Goal: Complete application form

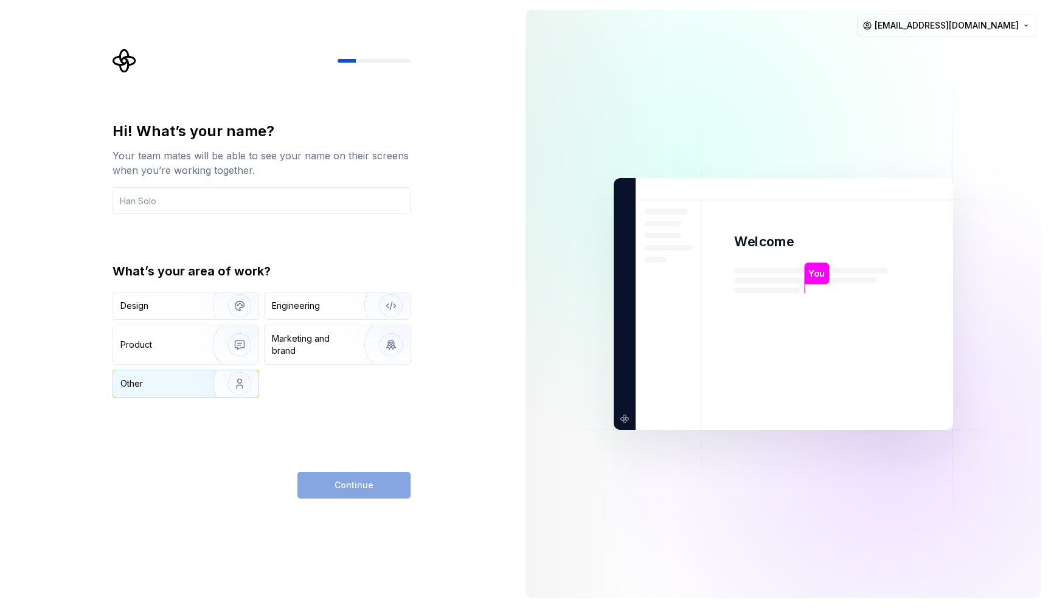
click at [193, 383] on img "button" at bounding box center [232, 383] width 78 height 81
click at [211, 194] on input "text" at bounding box center [261, 200] width 298 height 27
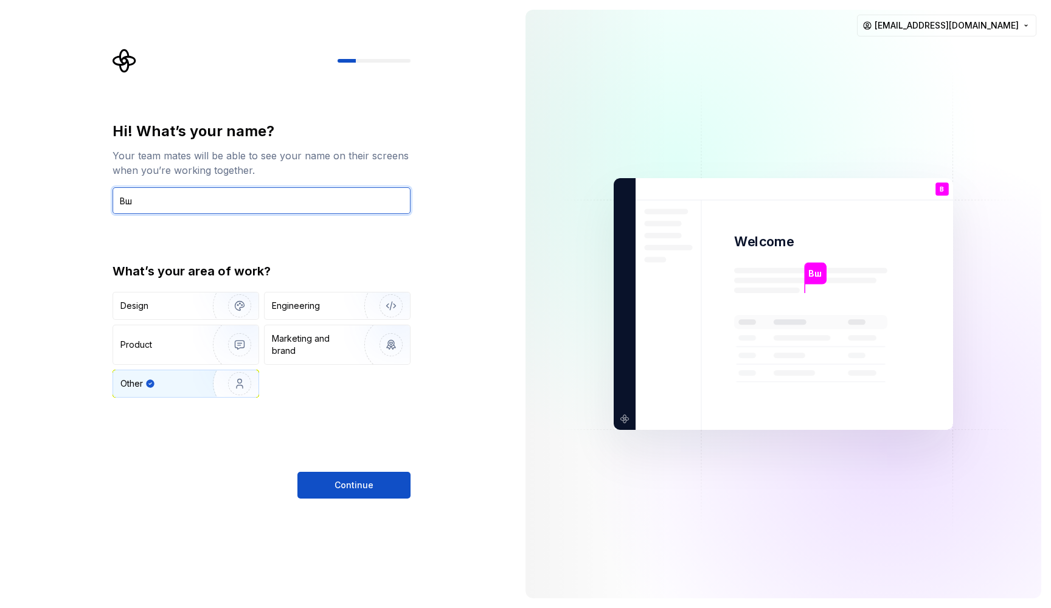
type input "В"
type input "Dima"
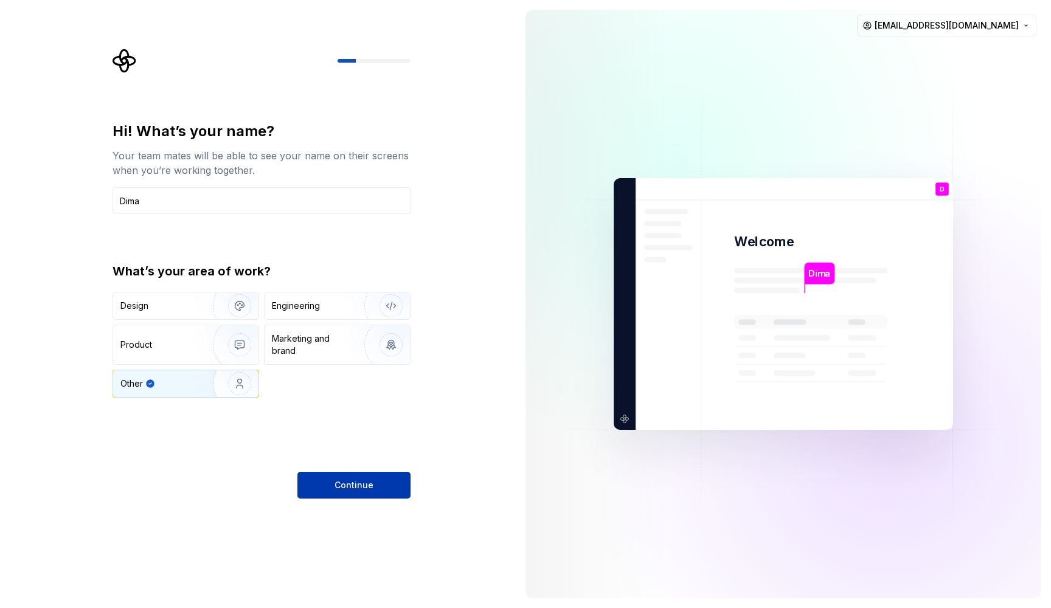
click at [324, 487] on button "Continue" at bounding box center [353, 485] width 113 height 27
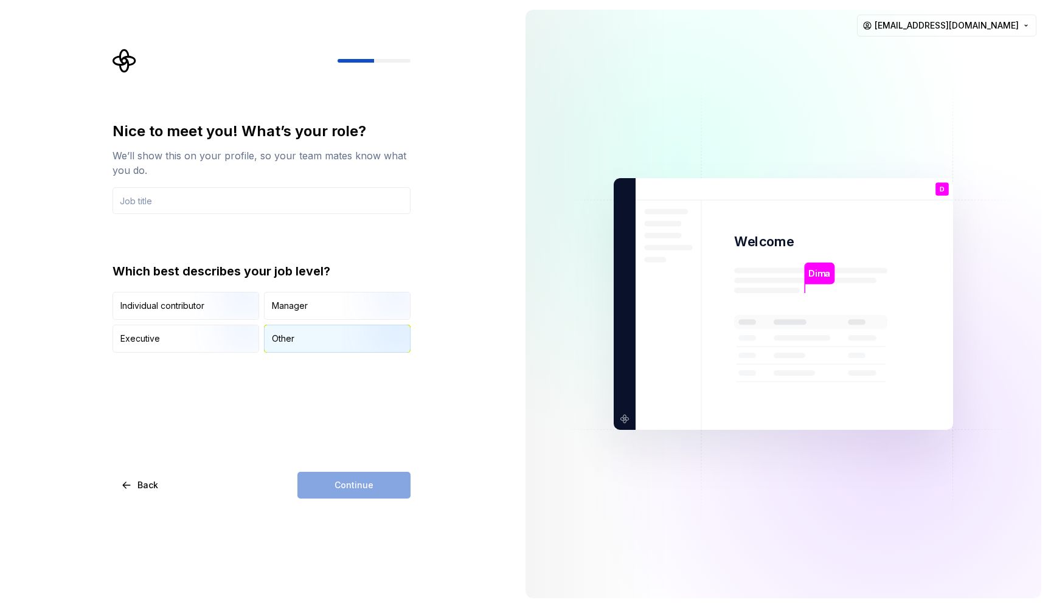
click at [287, 342] on div "Other" at bounding box center [283, 339] width 22 height 12
click at [221, 202] on input "text" at bounding box center [261, 200] width 298 height 27
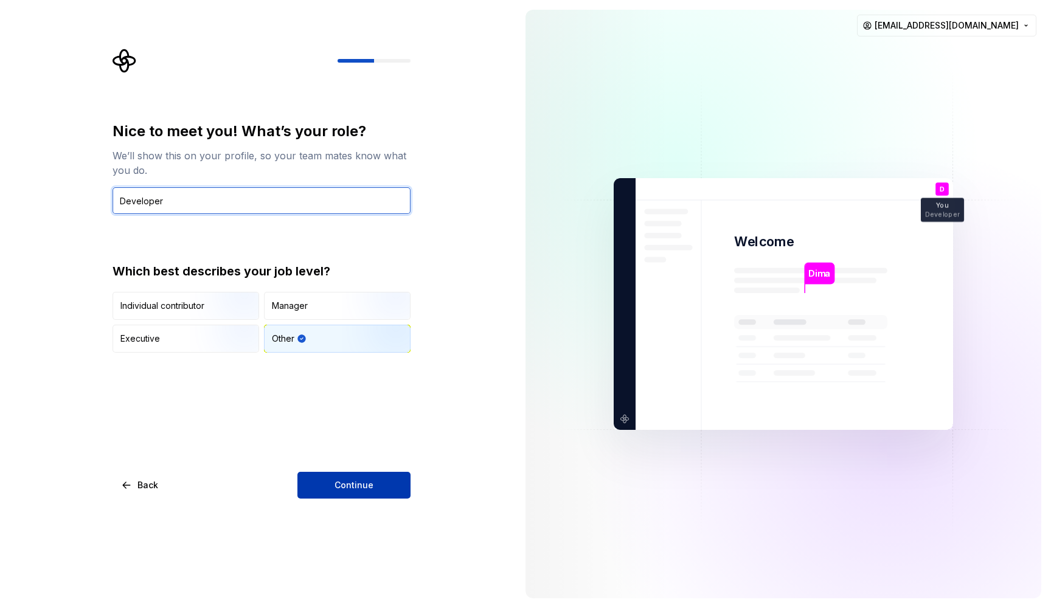
type input "Developer"
click at [348, 483] on span "Continue" at bounding box center [353, 485] width 39 height 12
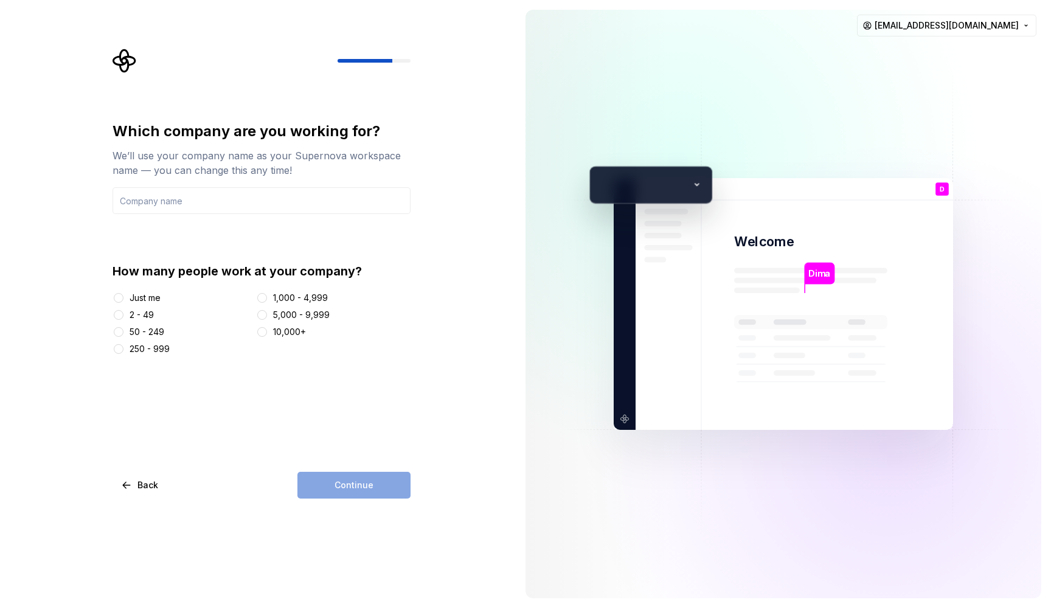
click at [348, 483] on div "Continue" at bounding box center [353, 485] width 113 height 27
click at [151, 302] on div "Just me" at bounding box center [144, 298] width 31 height 12
click at [123, 302] on button "Just me" at bounding box center [119, 298] width 10 height 10
click at [336, 482] on div "Continue" at bounding box center [353, 485] width 113 height 27
click at [187, 202] on input "text" at bounding box center [261, 200] width 298 height 27
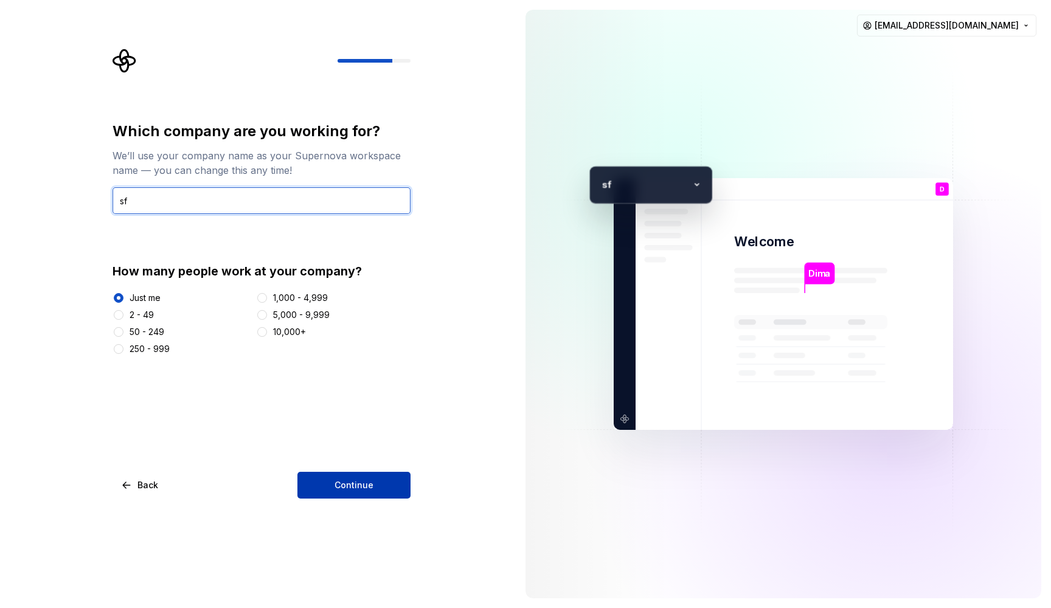
type input "sf"
click at [322, 486] on button "Continue" at bounding box center [353, 485] width 113 height 27
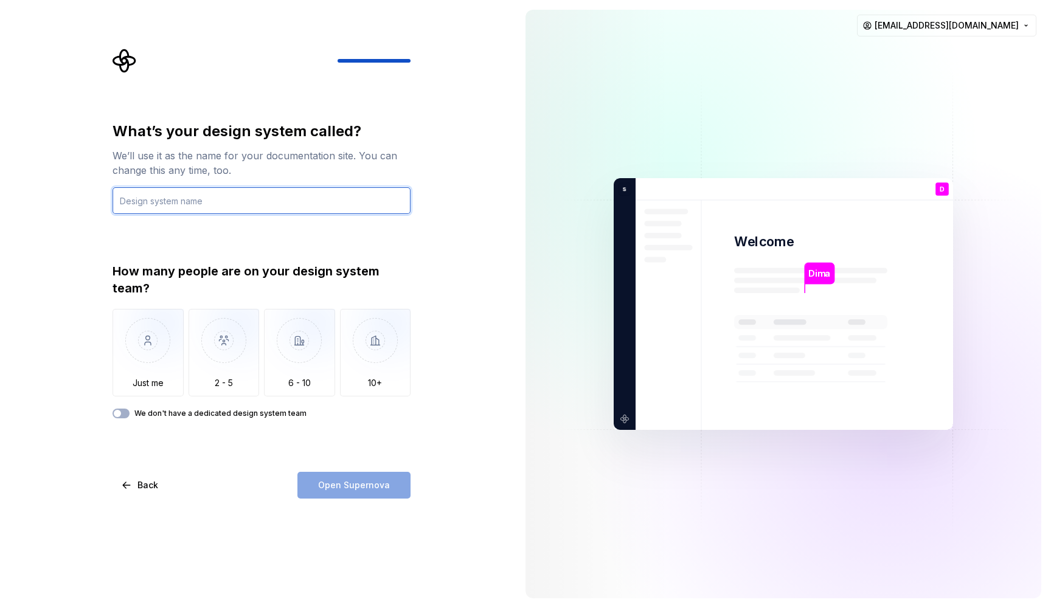
click at [240, 201] on input "text" at bounding box center [261, 200] width 298 height 27
type input "sf"
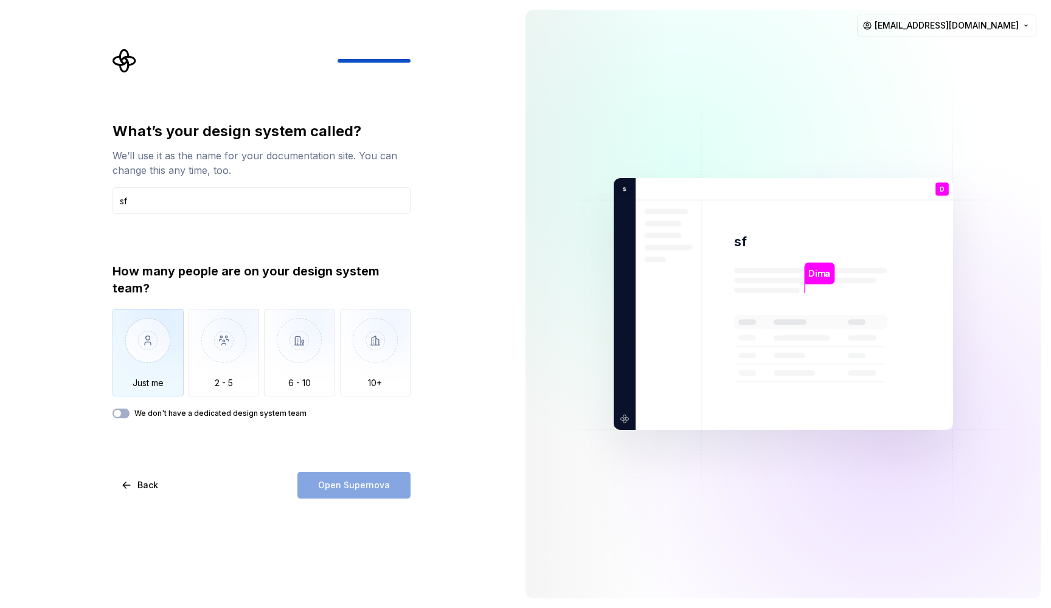
click at [140, 342] on img "button" at bounding box center [147, 349] width 71 height 81
click at [334, 487] on span "Open Supernova" at bounding box center [354, 485] width 72 height 12
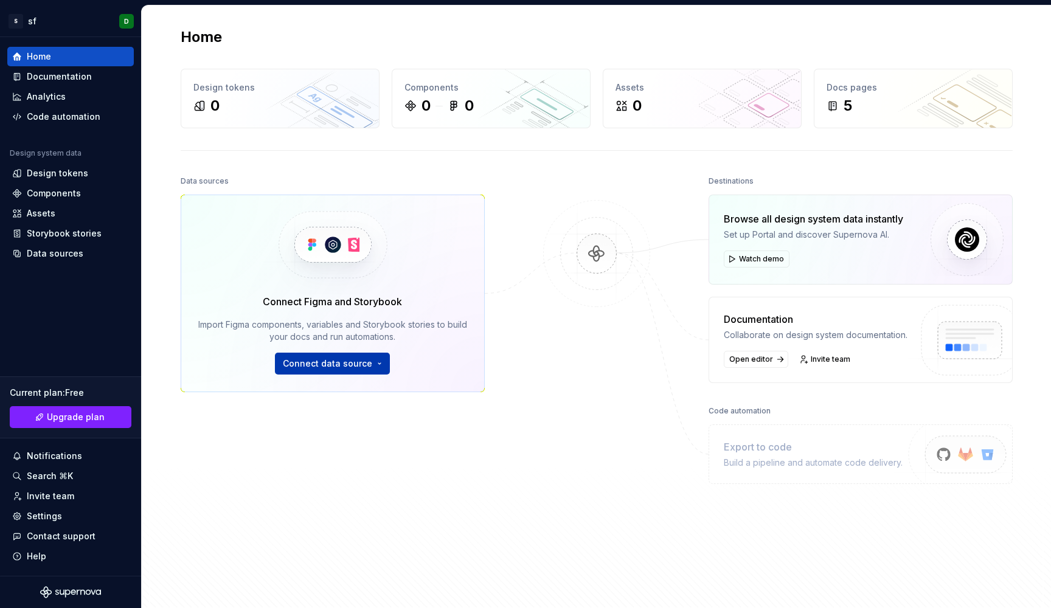
click at [330, 366] on span "Connect data source" at bounding box center [327, 363] width 89 height 12
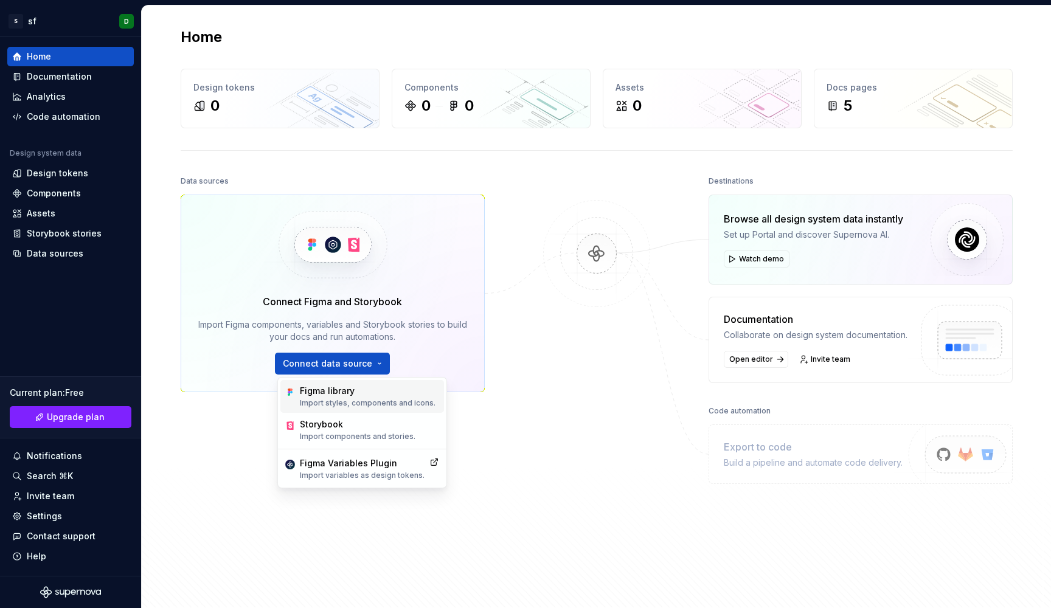
click at [331, 393] on div "Figma library" at bounding box center [368, 391] width 136 height 12
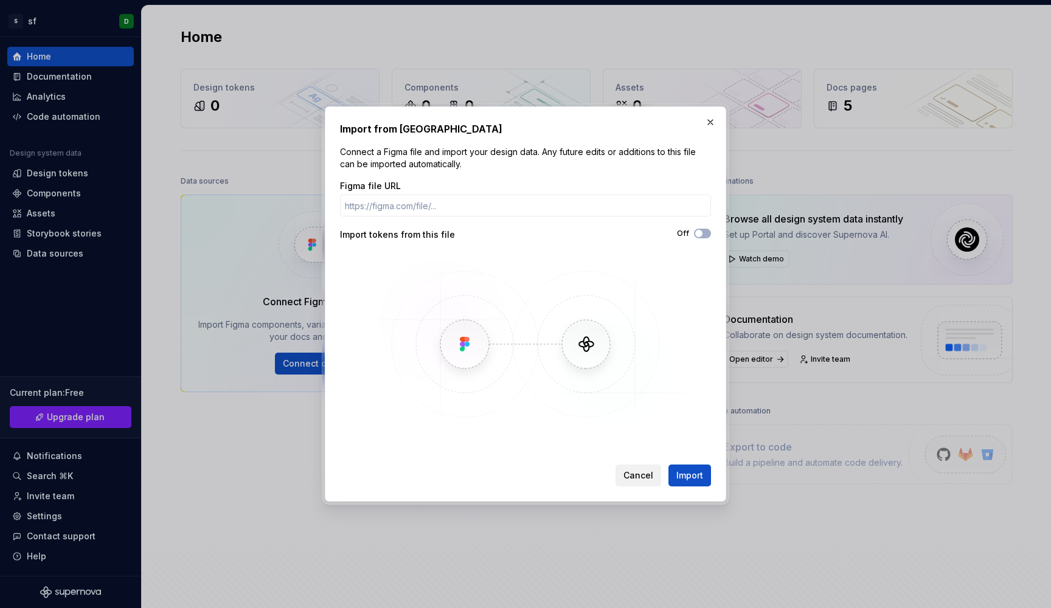
click at [634, 472] on span "Cancel" at bounding box center [638, 475] width 30 height 12
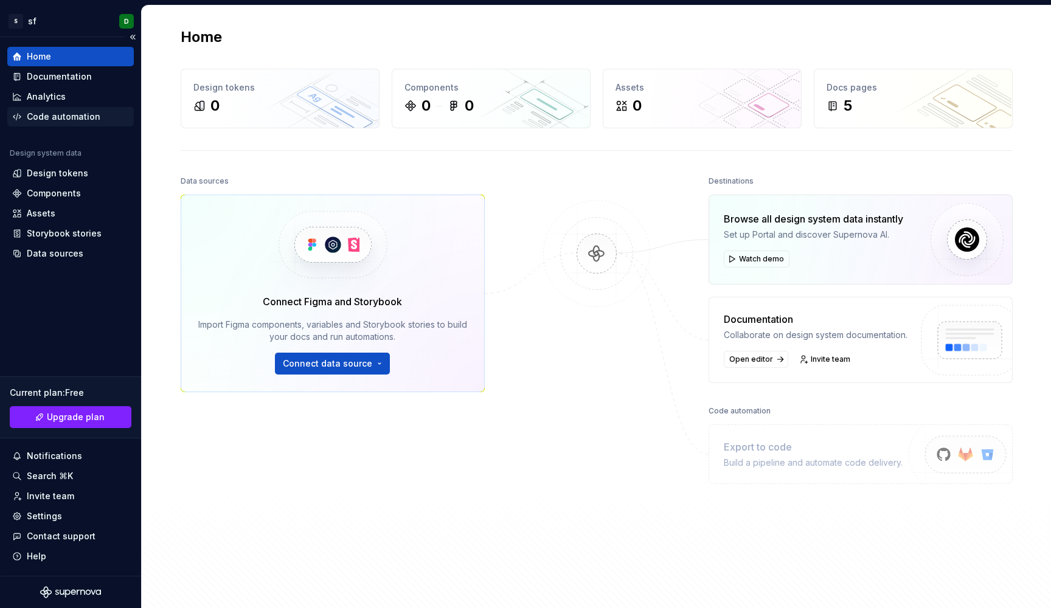
click at [44, 114] on div "Code automation" at bounding box center [64, 117] width 74 height 12
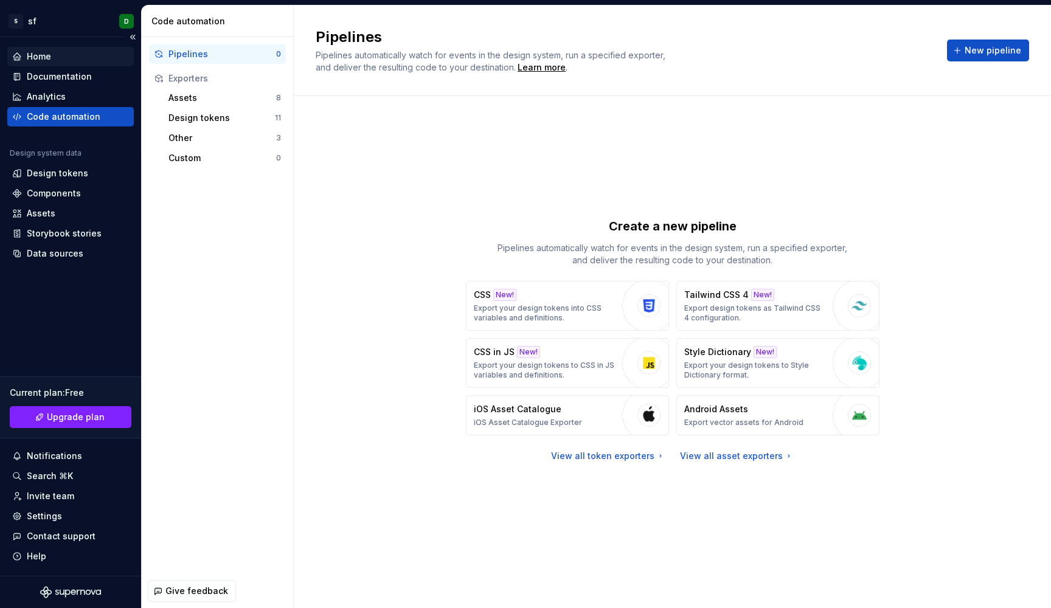
click at [42, 57] on div "Home" at bounding box center [39, 56] width 24 height 12
